Goal: Task Accomplishment & Management: Complete application form

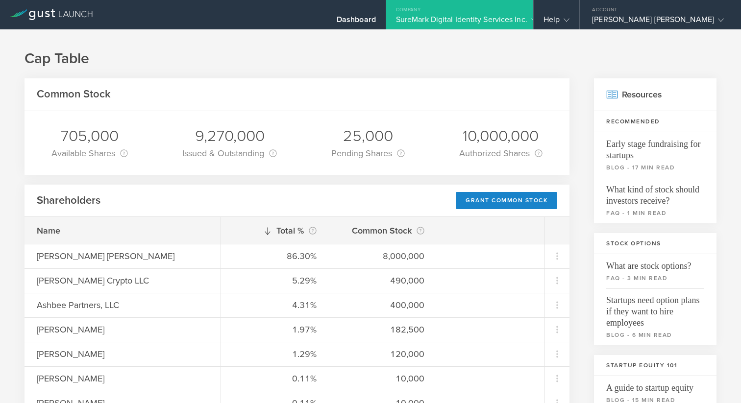
click at [498, 15] on div "SureMark Digital Identity Services Inc." at bounding box center [459, 22] width 127 height 15
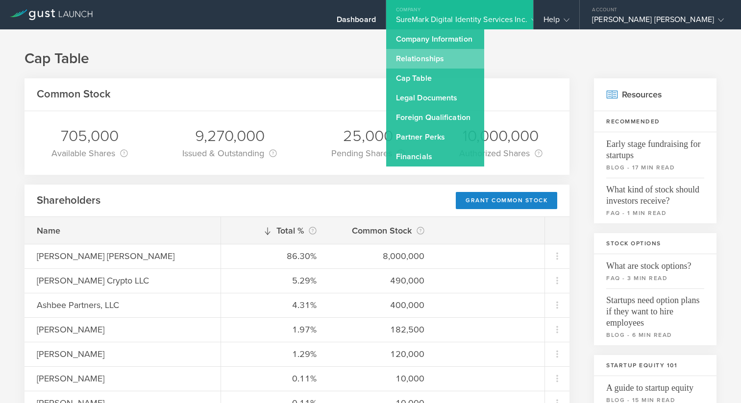
click at [484, 54] on link "Relationships" at bounding box center [435, 59] width 98 height 20
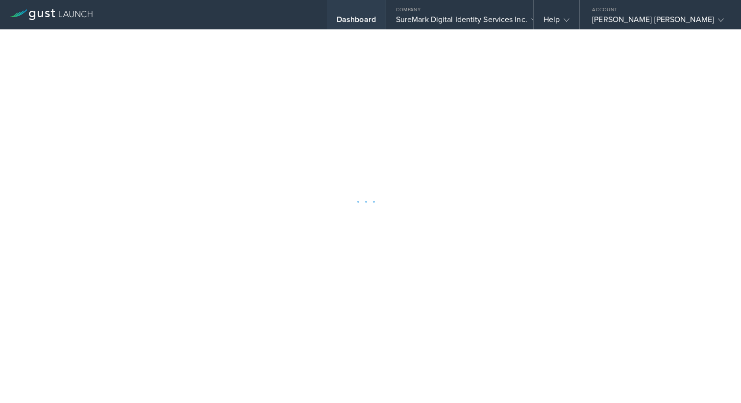
click at [380, 9] on div "Dashboard" at bounding box center [356, 14] width 59 height 29
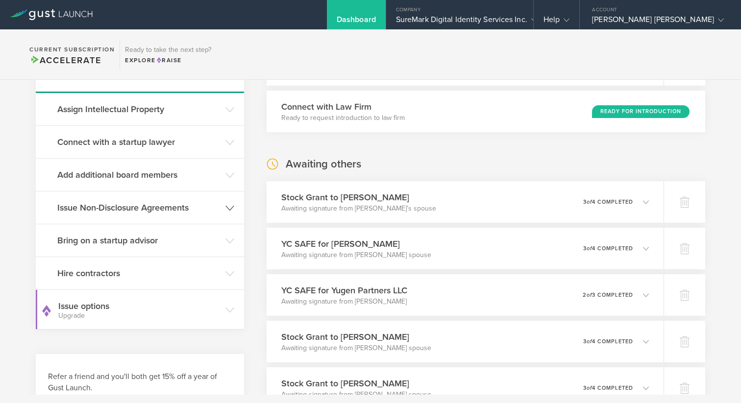
scroll to position [144, 0]
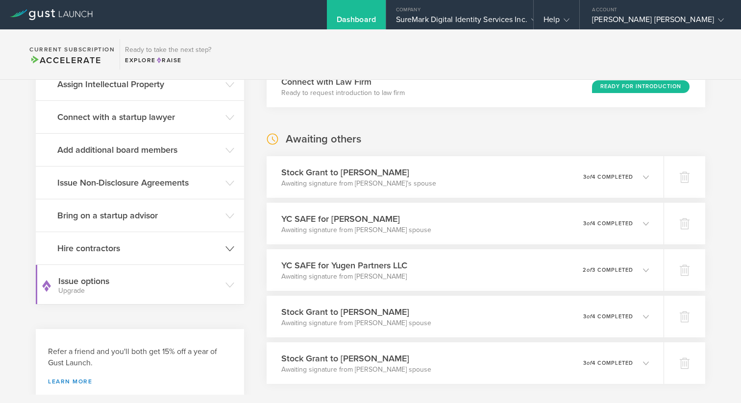
click at [150, 256] on header "Hire contractors" at bounding box center [140, 248] width 208 height 32
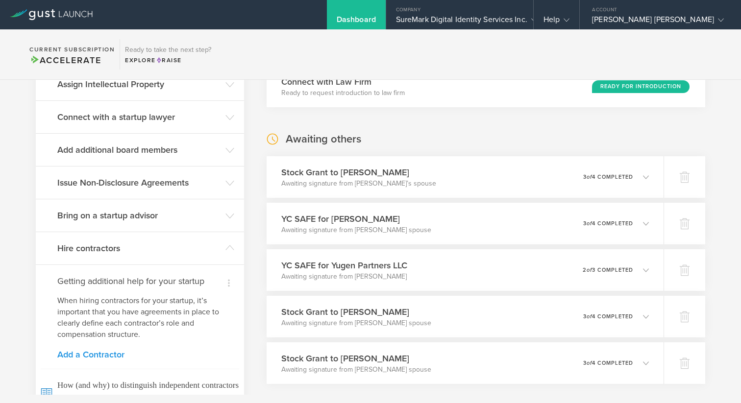
click at [114, 353] on link "Add a Contractor" at bounding box center [139, 354] width 165 height 9
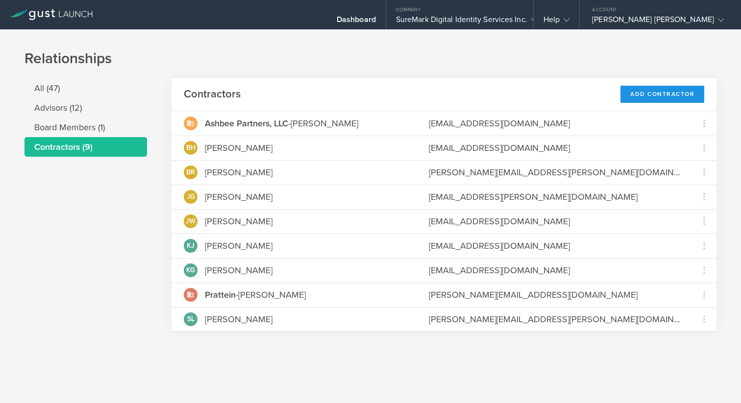
click at [639, 91] on div "Add Contractor" at bounding box center [662, 94] width 84 height 17
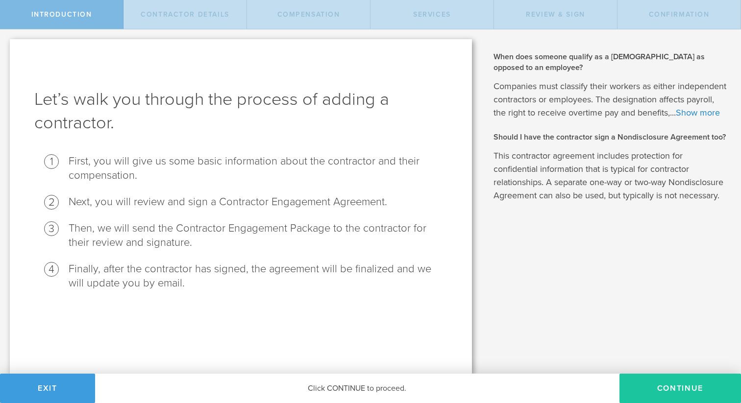
click at [636, 389] on button "Continue" at bounding box center [680, 388] width 122 height 29
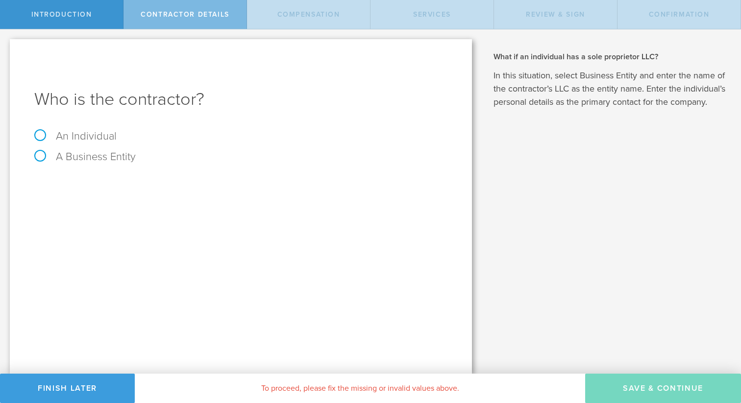
click at [62, 130] on label "An Individual" at bounding box center [75, 136] width 82 height 13
click at [6, 45] on input "An Individual" at bounding box center [3, 37] width 6 height 16
radio input "true"
click at [119, 184] on input "text" at bounding box center [278, 184] width 340 height 15
click at [160, 182] on input "Carter" at bounding box center [278, 184] width 340 height 15
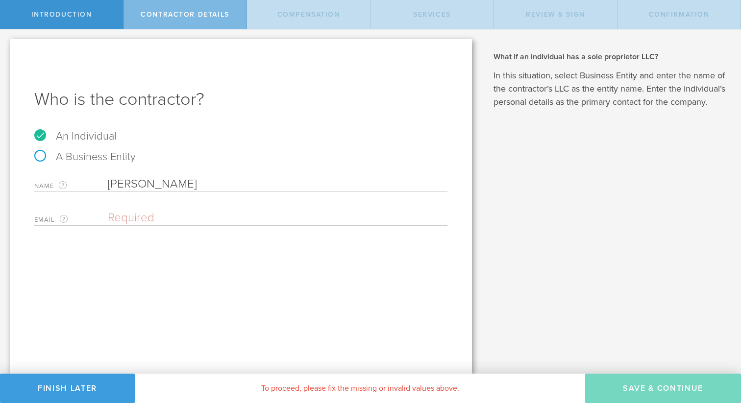
click at [124, 223] on input "email" at bounding box center [275, 218] width 335 height 15
type input "[PERSON_NAME]"
click at [261, 219] on input "email" at bounding box center [275, 218] width 335 height 15
paste input "[EMAIL_ADDRESS][DOMAIN_NAME]"
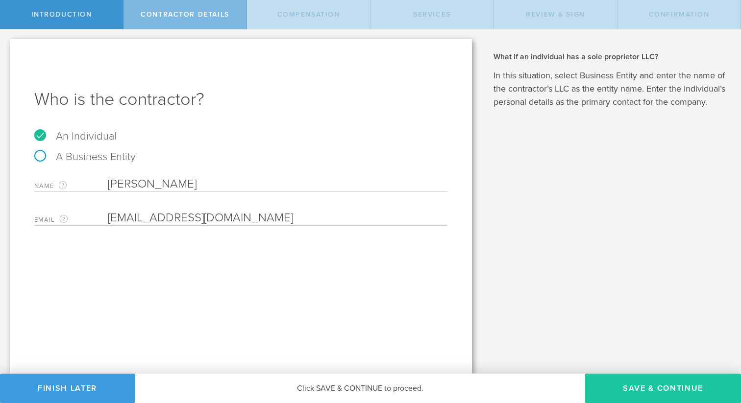
type input "[EMAIL_ADDRESS][DOMAIN_NAME]"
click at [612, 384] on button "Save & Continue" at bounding box center [663, 388] width 156 height 29
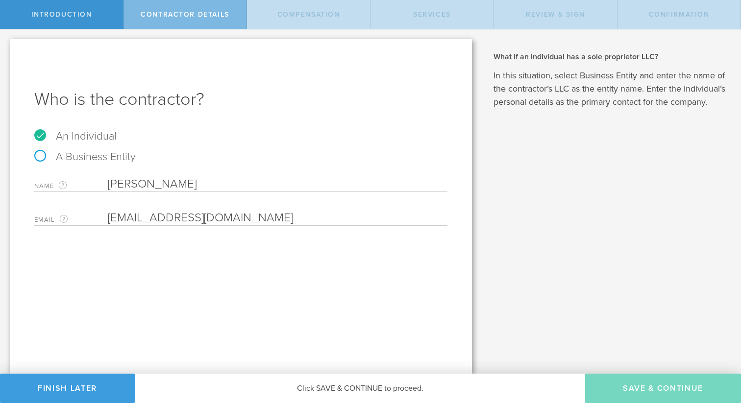
select select "none"
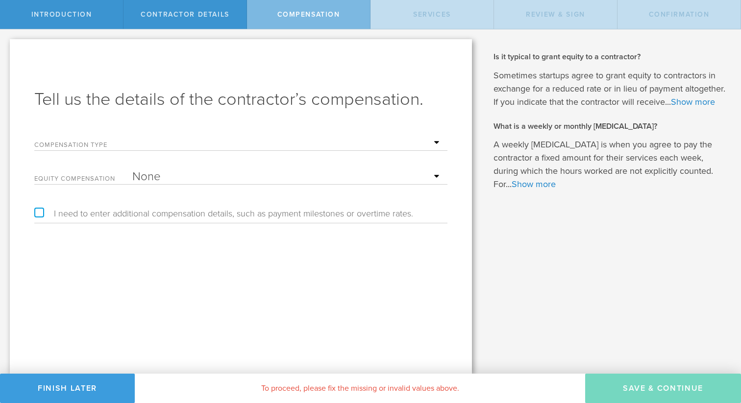
click at [381, 146] on select "Hourly Daily Weekly Retainer Monthly Retainer Project Flat Rate No cash compens…" at bounding box center [287, 143] width 310 height 15
select select "hourlyFlatRate"
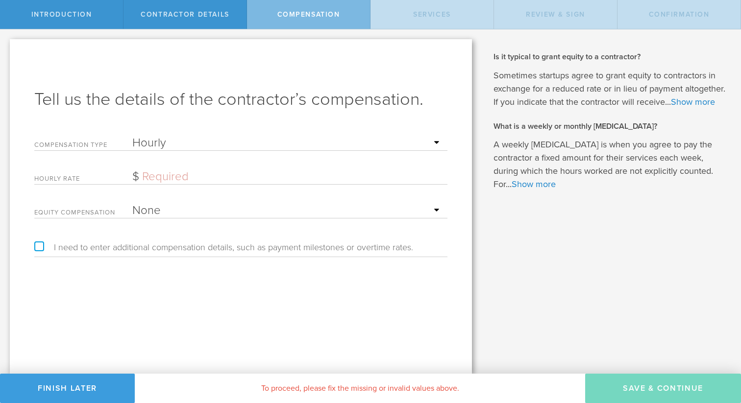
click at [289, 176] on input "text" at bounding box center [287, 177] width 310 height 15
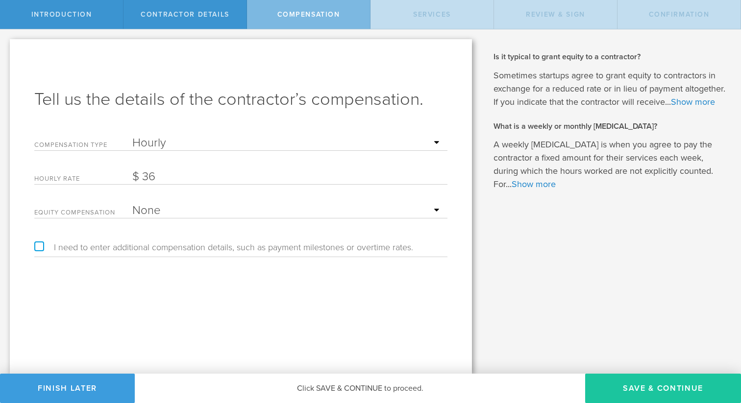
type input "36"
click at [641, 389] on button "Save & Continue" at bounding box center [663, 388] width 156 height 29
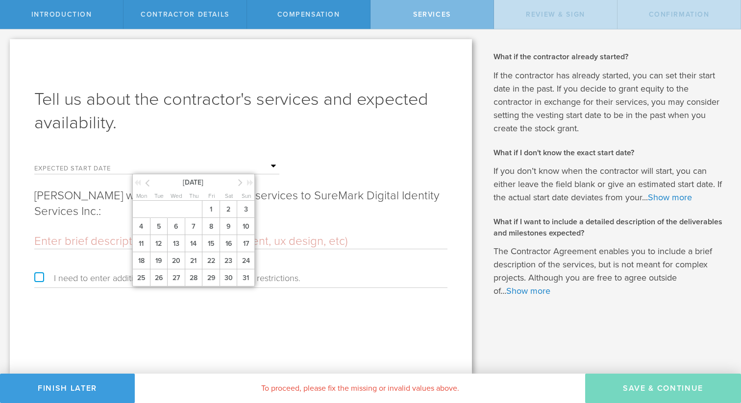
click at [142, 163] on input "text" at bounding box center [205, 166] width 147 height 15
click at [213, 211] on span "1" at bounding box center [211, 209] width 18 height 17
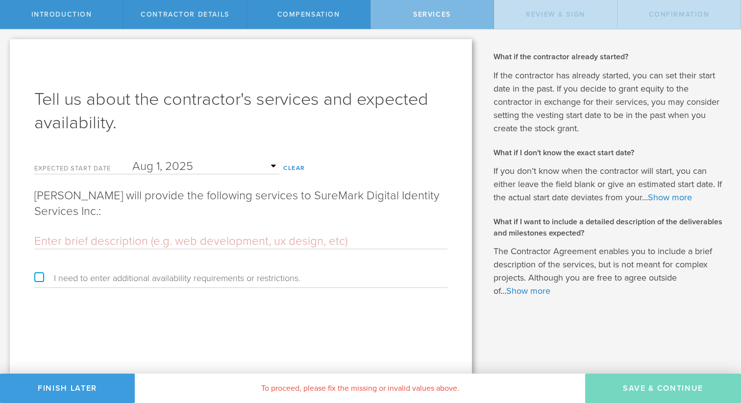
click at [194, 248] on input "text" at bounding box center [240, 241] width 413 height 15
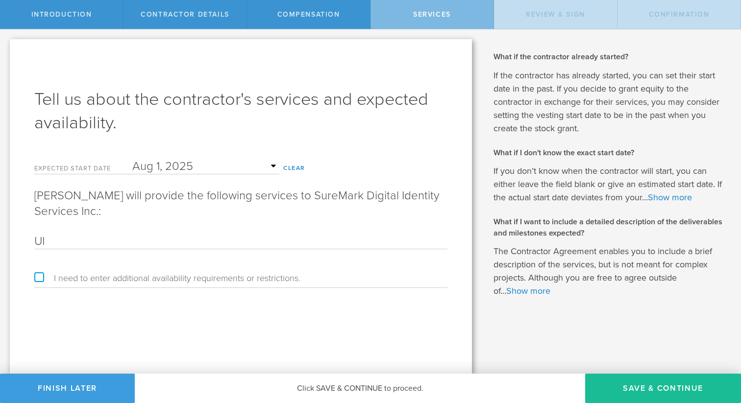
type input "U"
click at [70, 245] on input "Front end Design," at bounding box center [240, 241] width 413 height 15
click at [133, 241] on input "Front End Design," at bounding box center [240, 241] width 413 height 15
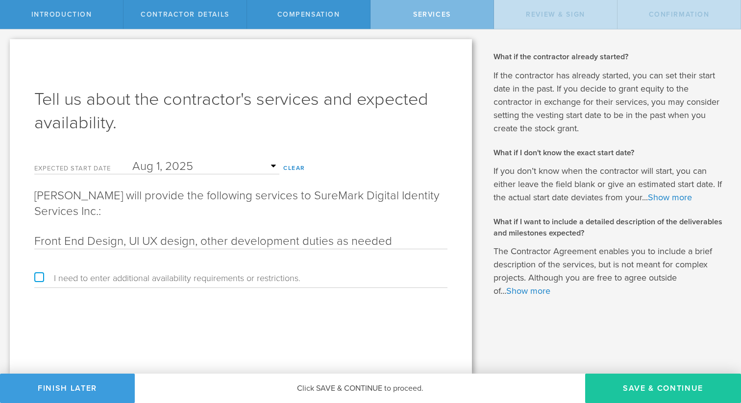
type input "Front End Design, UI UX design, other development duties as needed"
click at [653, 383] on button "Save & Continue" at bounding box center [663, 388] width 156 height 29
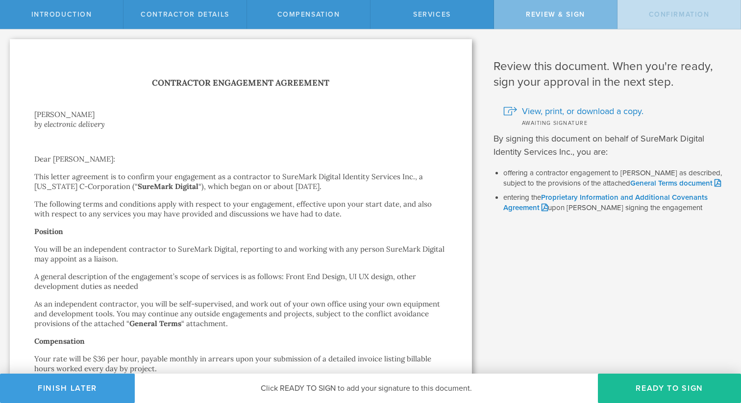
click at [653, 383] on button "Ready to Sign" at bounding box center [669, 388] width 143 height 29
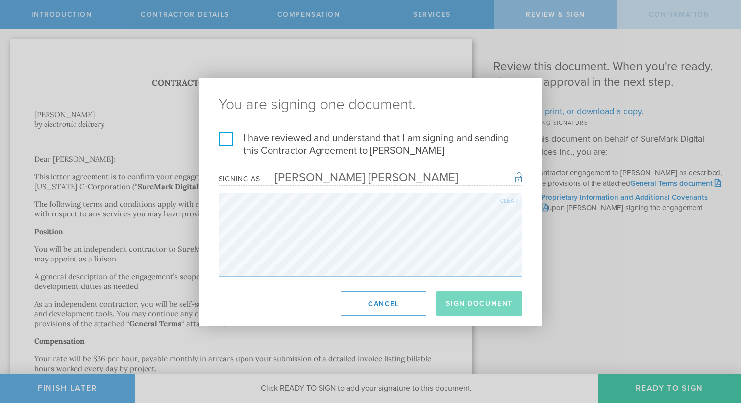
click at [364, 147] on label "I have reviewed and understand that I am signing and sending this Contractor Ag…" at bounding box center [371, 144] width 304 height 25
click at [0, 0] on input "I have reviewed and understand that I am signing and sending this Contractor Ag…" at bounding box center [0, 0] width 0 height 0
click at [506, 298] on button "Sign Document" at bounding box center [479, 304] width 86 height 25
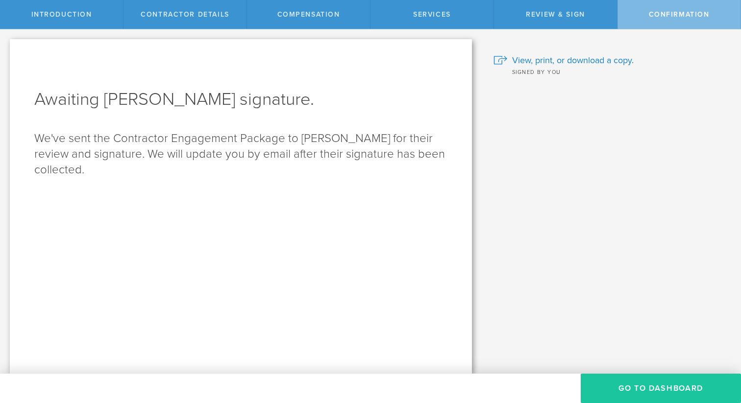
click at [625, 388] on button "Go To Dashboard" at bounding box center [661, 388] width 160 height 29
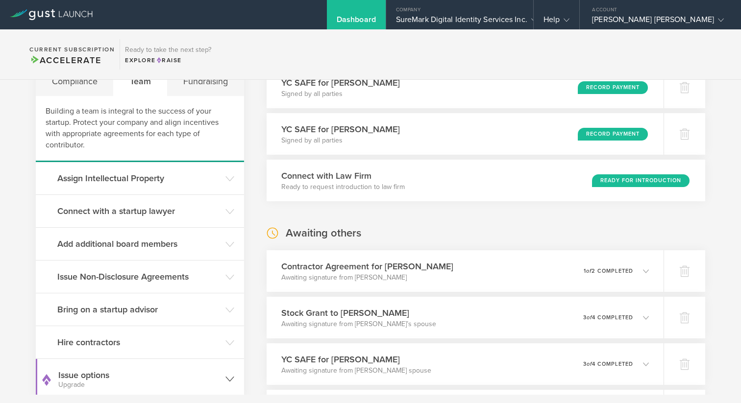
scroll to position [51, 0]
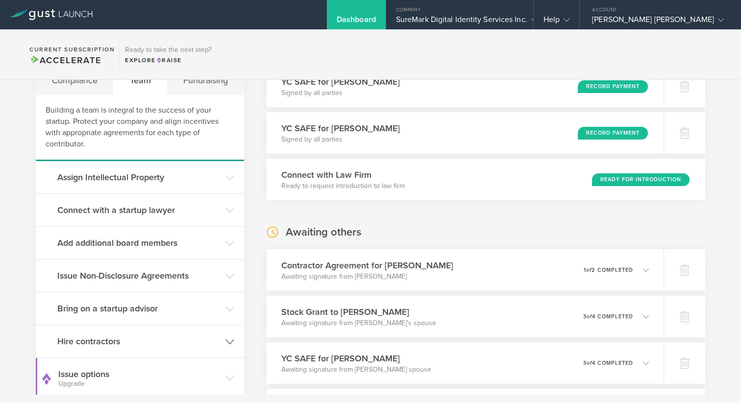
click at [124, 343] on h3 "Hire contractors" at bounding box center [138, 341] width 163 height 13
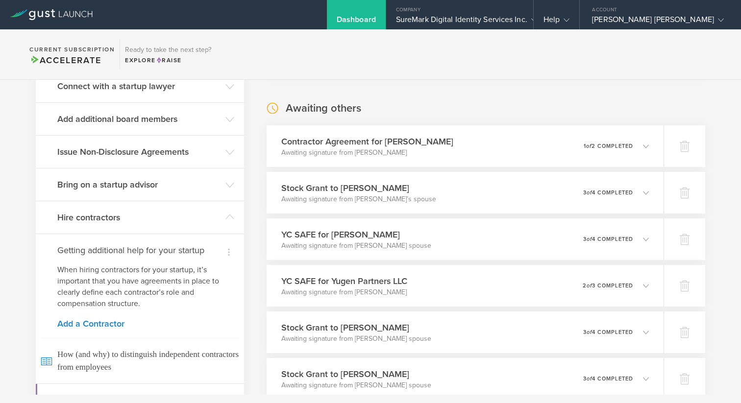
scroll to position [181, 0]
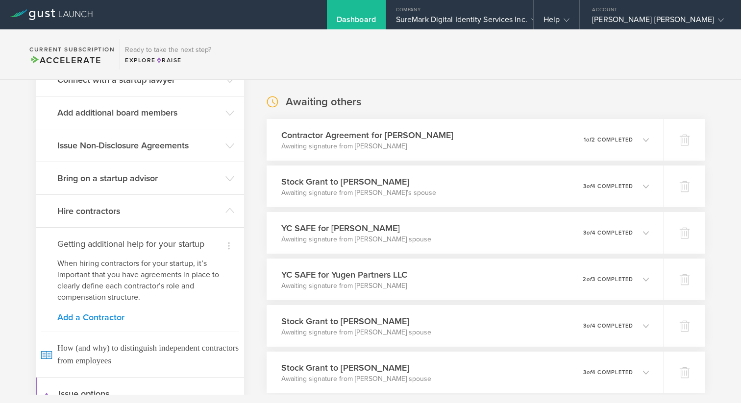
click at [111, 315] on link "Add a Contractor" at bounding box center [139, 317] width 165 height 9
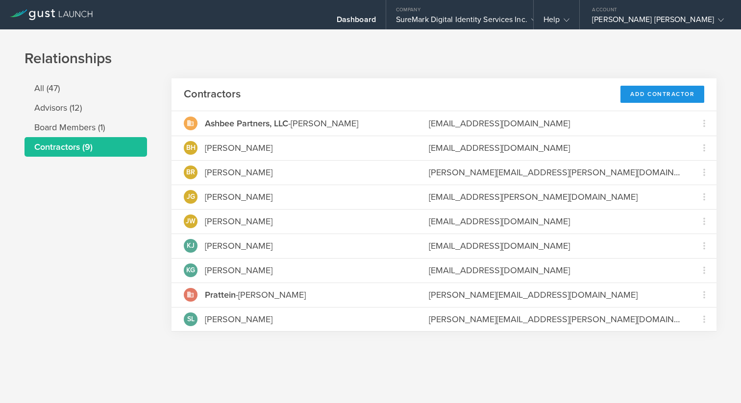
click at [639, 95] on div "Add Contractor" at bounding box center [662, 94] width 84 height 17
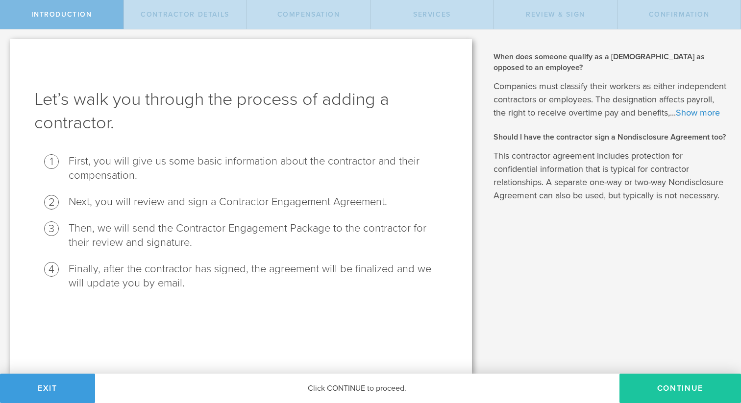
click at [686, 396] on button "Continue" at bounding box center [680, 388] width 122 height 29
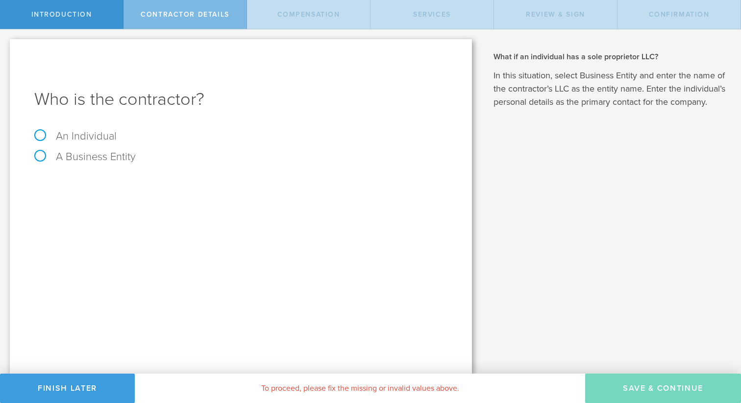
click at [69, 141] on label "An Individual" at bounding box center [75, 136] width 82 height 13
click at [6, 45] on input "An Individual" at bounding box center [3, 37] width 6 height 16
radio input "true"
click at [128, 180] on input "text" at bounding box center [278, 184] width 340 height 15
drag, startPoint x: 207, startPoint y: 187, endPoint x: 156, endPoint y: 190, distance: 50.6
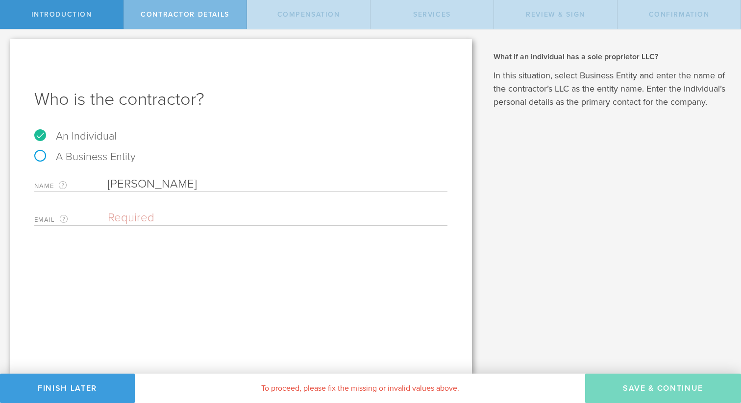
click at [156, 189] on input "[PERSON_NAME]" at bounding box center [278, 184] width 340 height 15
paste input "text"
click at [162, 220] on input "email" at bounding box center [275, 218] width 335 height 15
type input "[PERSON_NAME]"
click at [279, 219] on input "email" at bounding box center [275, 218] width 335 height 15
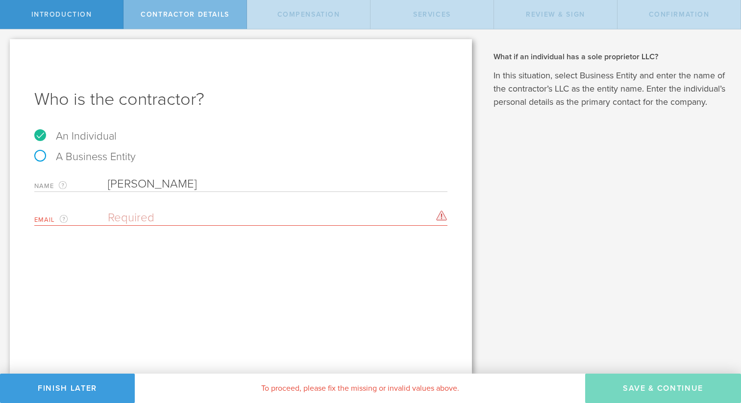
paste input ".elizabeth@gmail.com"
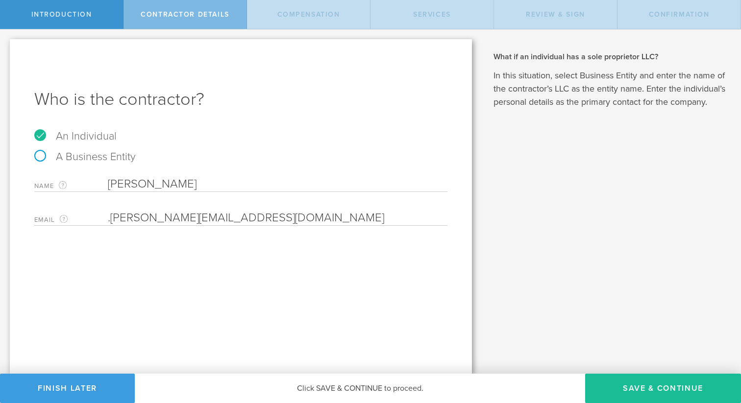
click at [112, 219] on input ".elizabeth@gmail.com" at bounding box center [275, 218] width 335 height 15
click at [218, 214] on input "elizabeth@gmail.com" at bounding box center [275, 218] width 335 height 15
paste input "Replogle."
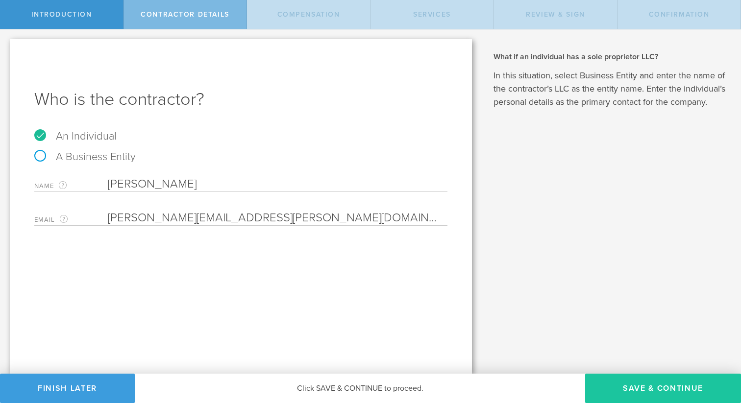
type input "Replogle.elizabeth@gmail.com"
click at [620, 393] on button "Save & Continue" at bounding box center [663, 388] width 156 height 29
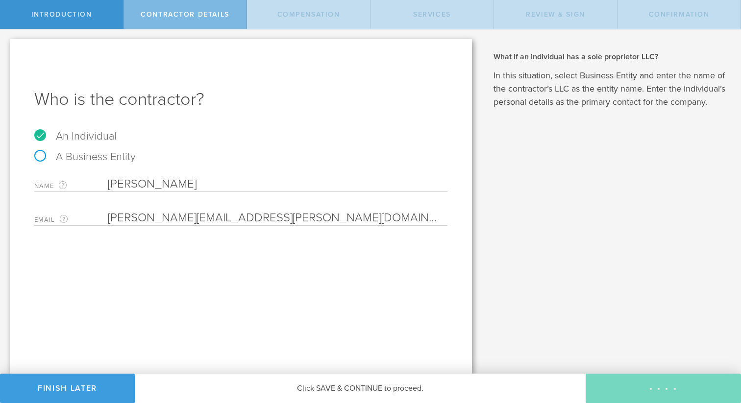
select select "none"
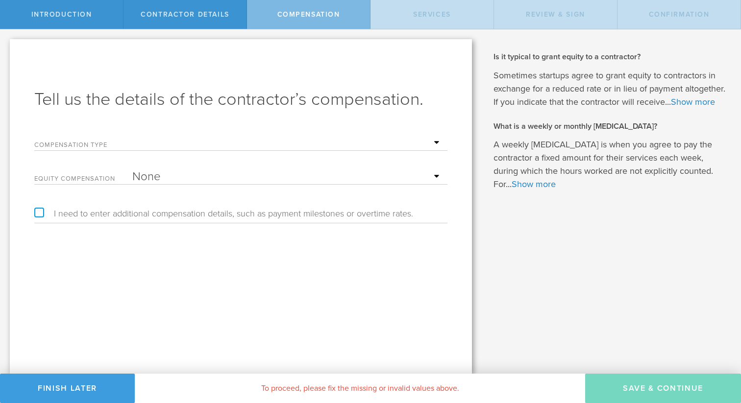
click at [178, 137] on select "Hourly Daily Weekly Retainer Monthly Retainer Project Flat Rate No cash compens…" at bounding box center [287, 143] width 310 height 15
select select "hourlyFlatRate"
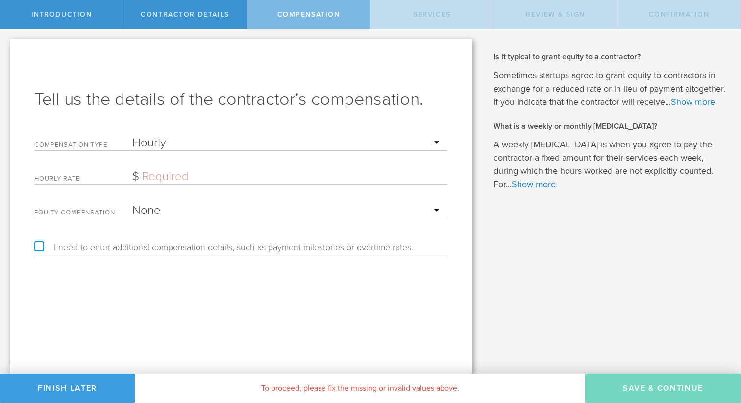
click at [174, 171] on input "text" at bounding box center [287, 177] width 310 height 15
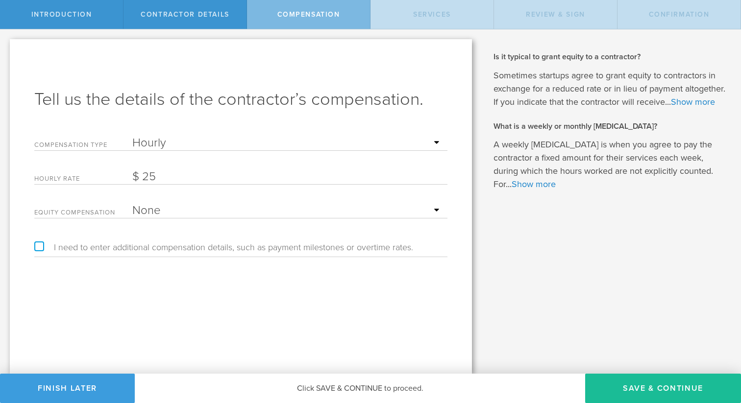
type input "25"
click at [453, 342] on div "Tell us the details of the contractor’s compensation. Compensation Type Hourly …" at bounding box center [241, 206] width 462 height 335
click at [646, 385] on button "Save & Continue" at bounding box center [663, 388] width 156 height 29
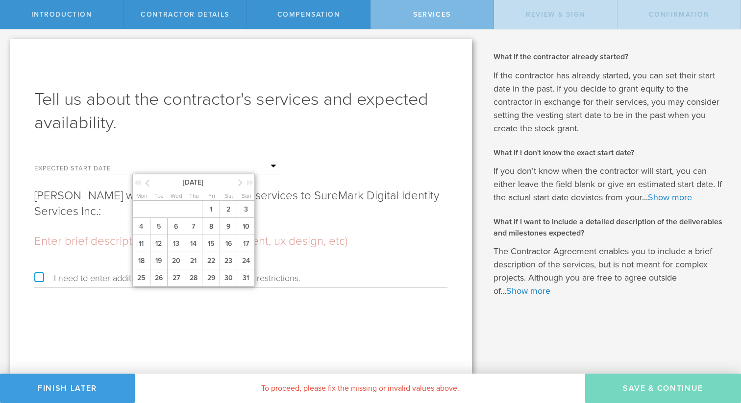
click at [181, 161] on input "text" at bounding box center [205, 166] width 147 height 15
click at [164, 257] on span "19" at bounding box center [159, 260] width 18 height 17
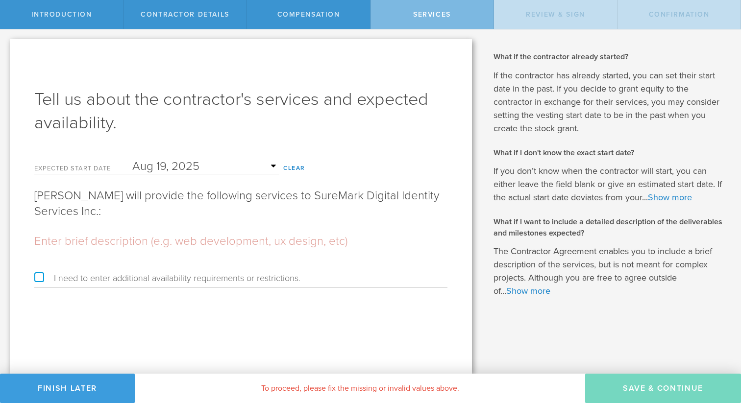
click at [235, 240] on input "text" at bounding box center [240, 241] width 413 height 15
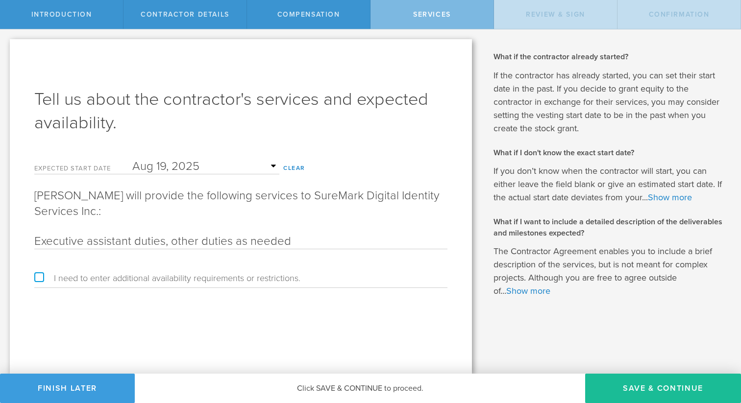
type input "Executive assistant duties, other duties as needed"
click at [627, 397] on button "Save & Continue" at bounding box center [663, 388] width 156 height 29
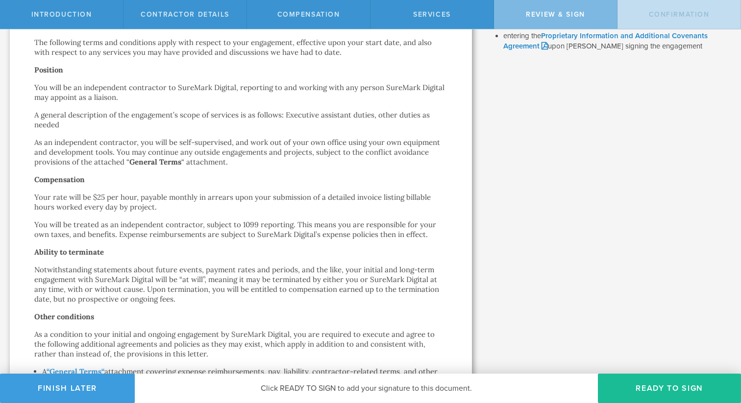
scroll to position [157, 0]
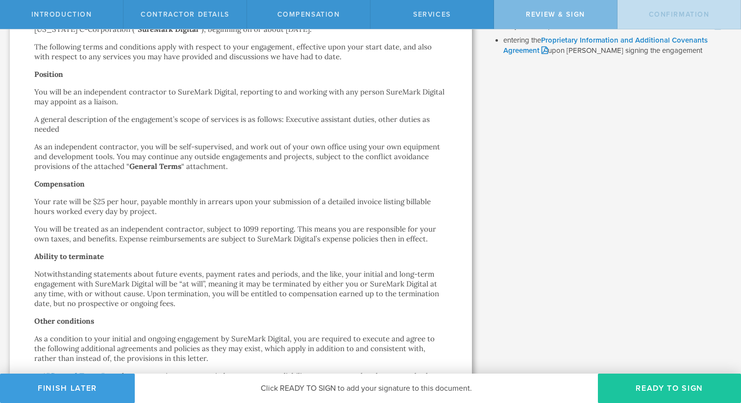
click at [649, 387] on button "Ready to Sign" at bounding box center [669, 388] width 143 height 29
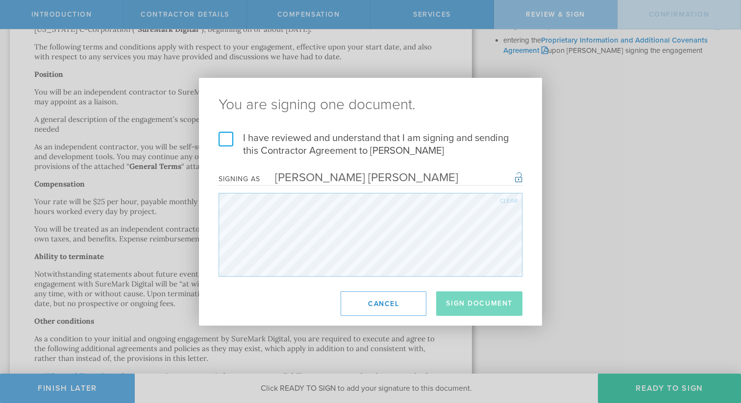
click at [399, 147] on label "I have reviewed and understand that I am signing and sending this Contractor Ag…" at bounding box center [371, 144] width 304 height 25
click at [0, 0] on input "I have reviewed and understand that I am signing and sending this Contractor Ag…" at bounding box center [0, 0] width 0 height 0
click at [494, 310] on button "Sign Document" at bounding box center [479, 304] width 86 height 25
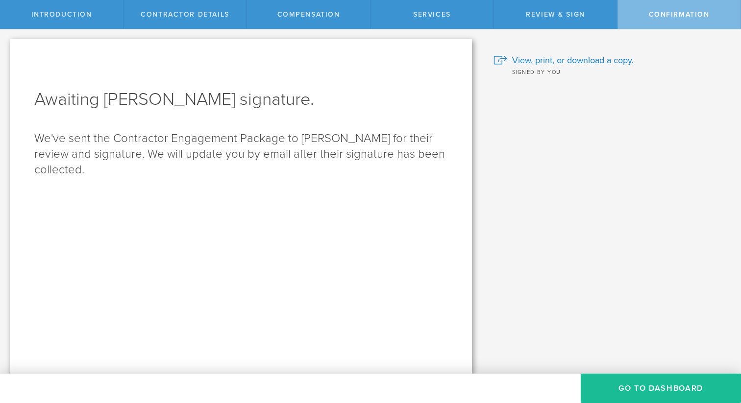
scroll to position [0, 0]
click at [613, 381] on button "Go To Dashboard" at bounding box center [661, 388] width 160 height 29
